Goal: Task Accomplishment & Management: Manage account settings

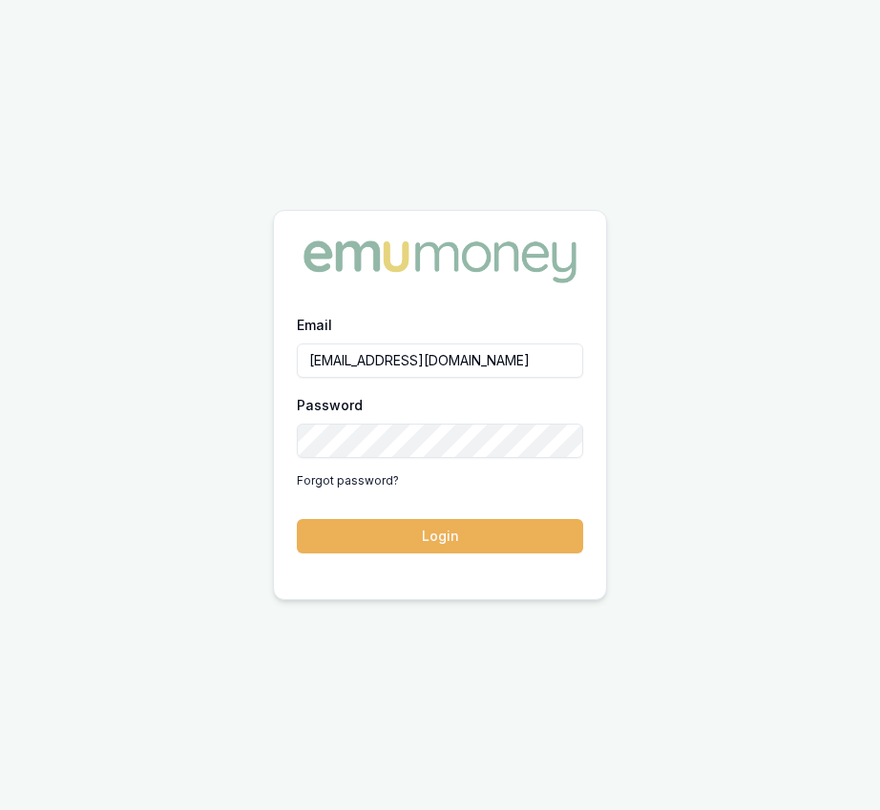
drag, startPoint x: 484, startPoint y: 524, endPoint x: 474, endPoint y: 462, distance: 62.8
click at [484, 524] on button "Login" at bounding box center [440, 536] width 286 height 34
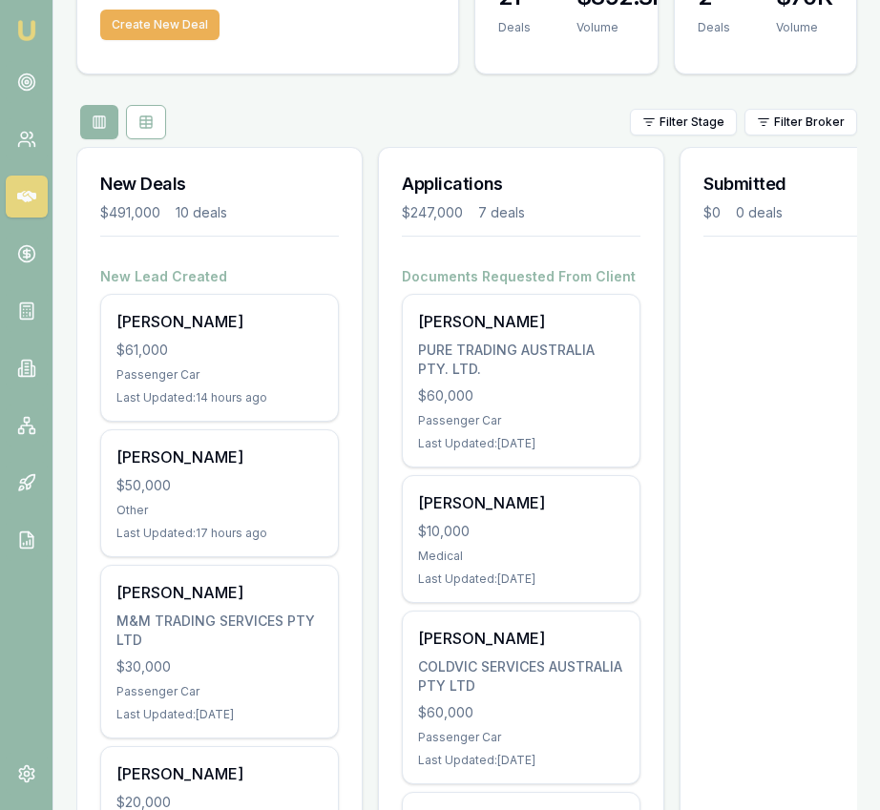
scroll to position [182, 0]
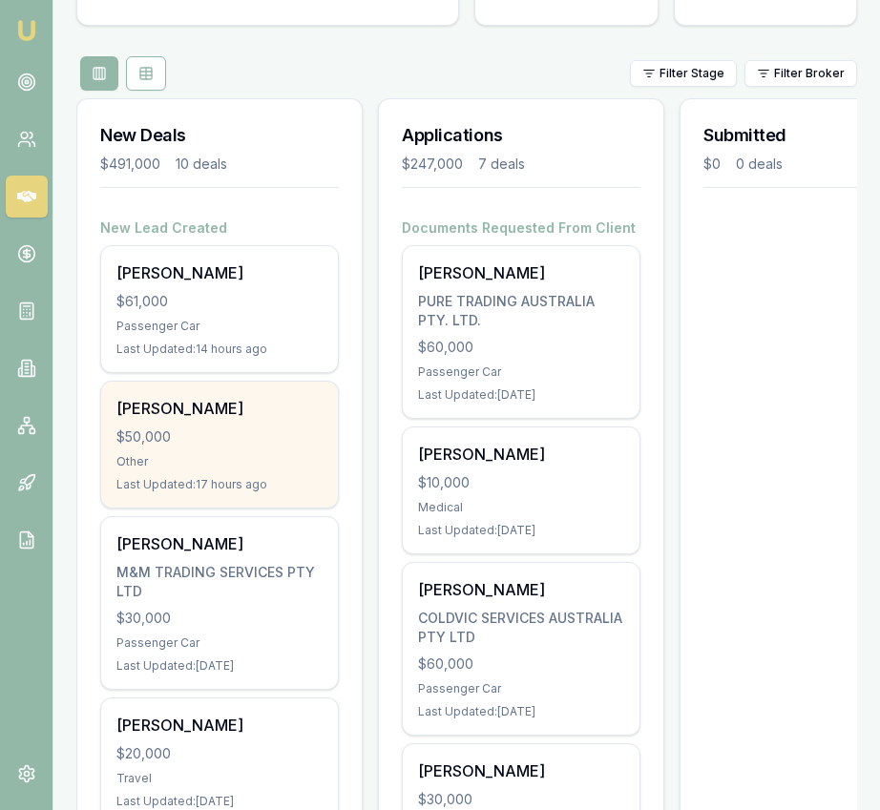
click at [278, 443] on div "$50,000" at bounding box center [219, 437] width 206 height 19
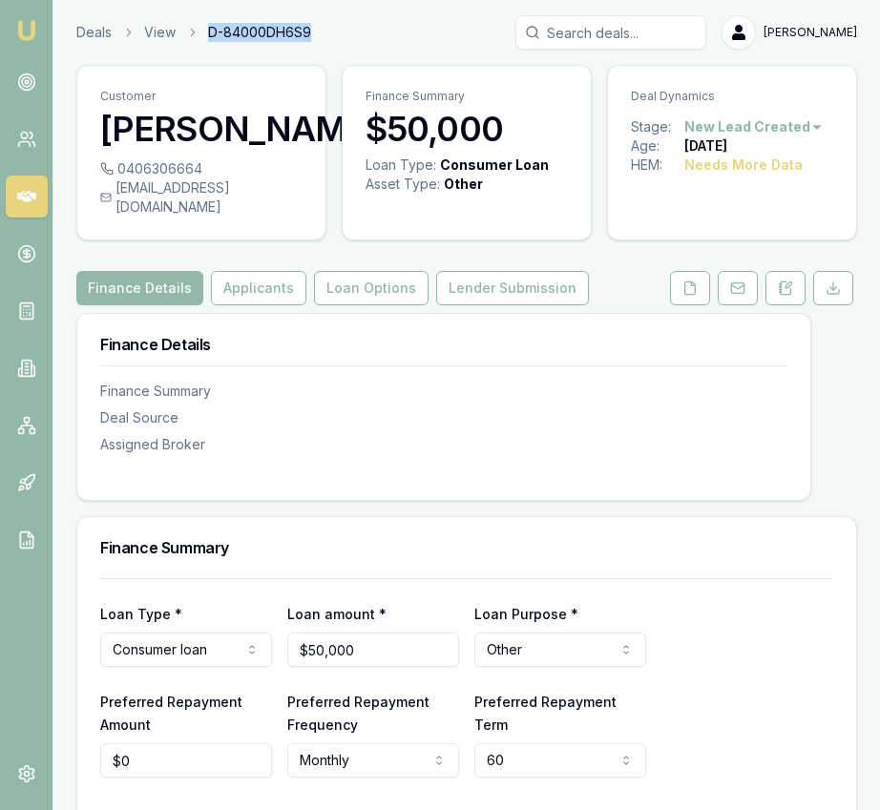
drag, startPoint x: 331, startPoint y: 31, endPoint x: 249, endPoint y: 28, distance: 82.2
click at [204, 24] on div "Deals View D-84000DH6S9 [PERSON_NAME]" at bounding box center [466, 32] width 781 height 34
copy span "D-84000DH6S9"
click at [694, 324] on div "Customer [PERSON_NAME] 0406306664 [EMAIL_ADDRESS][DOMAIN_NAME] Finance Summary …" at bounding box center [466, 701] width 781 height 1273
click at [692, 305] on button at bounding box center [690, 288] width 40 height 34
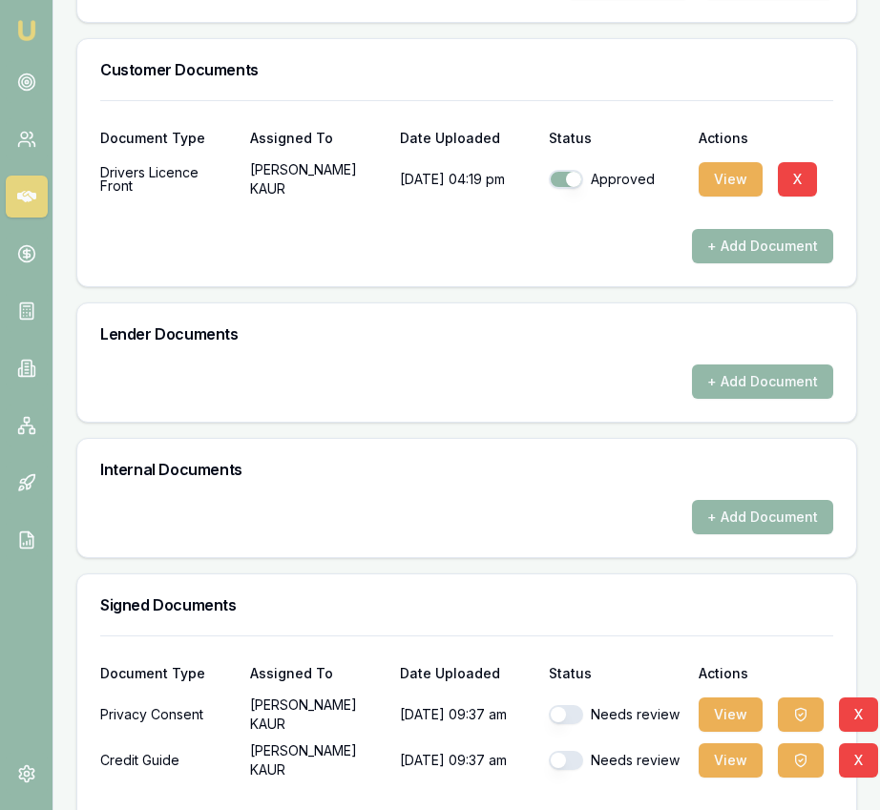
scroll to position [818, 0]
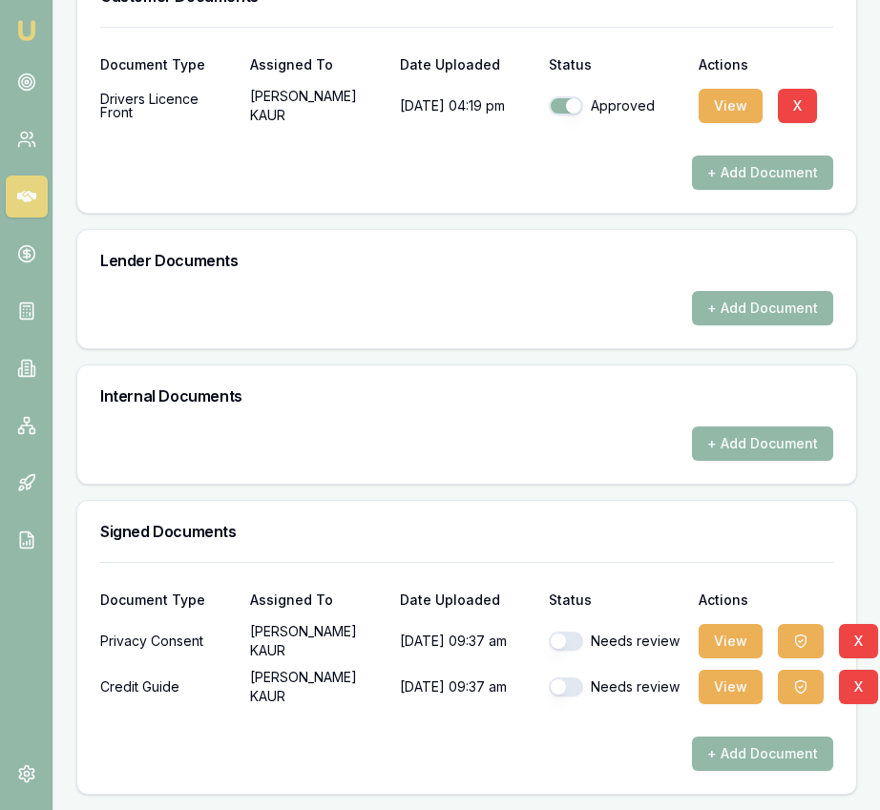
click at [557, 642] on button "button" at bounding box center [566, 641] width 34 height 19
checkbox input "true"
click at [572, 680] on button "button" at bounding box center [566, 687] width 34 height 19
checkbox input "true"
